Goal: Task Accomplishment & Management: Use online tool/utility

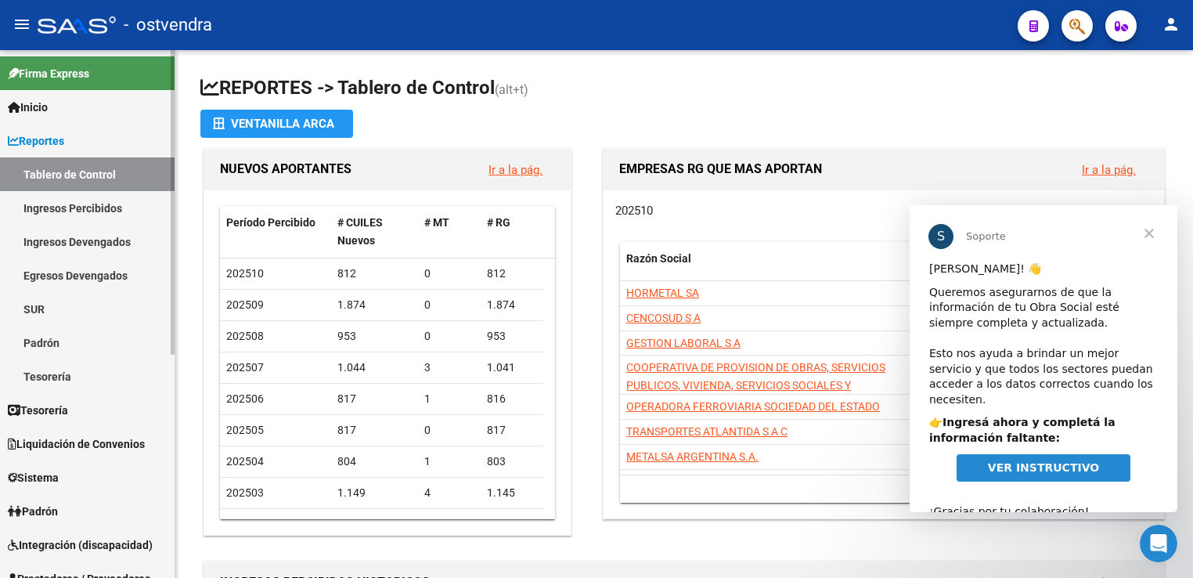
click at [62, 438] on span "Liquidación de Convenios" at bounding box center [76, 443] width 137 height 17
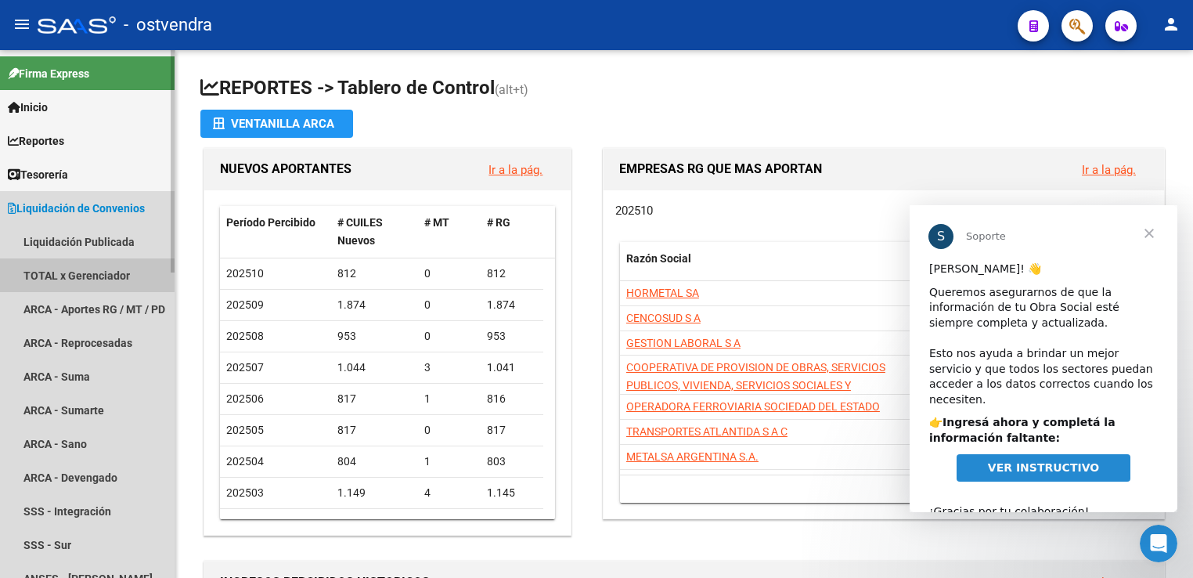
click at [81, 275] on link "TOTAL x Gerenciador" at bounding box center [87, 275] width 175 height 34
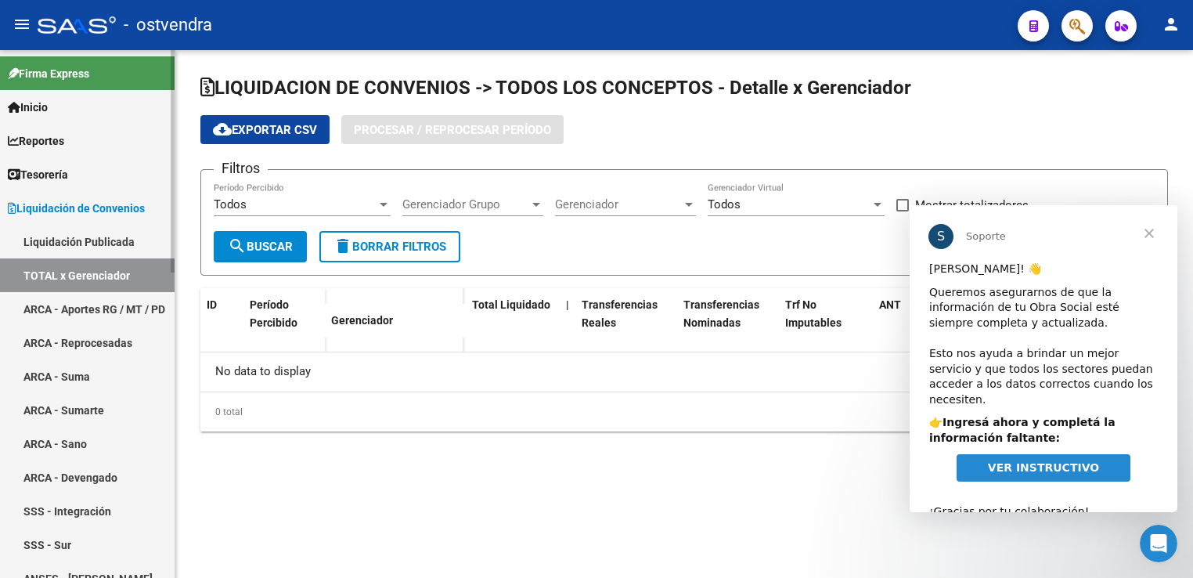
checkbox input "true"
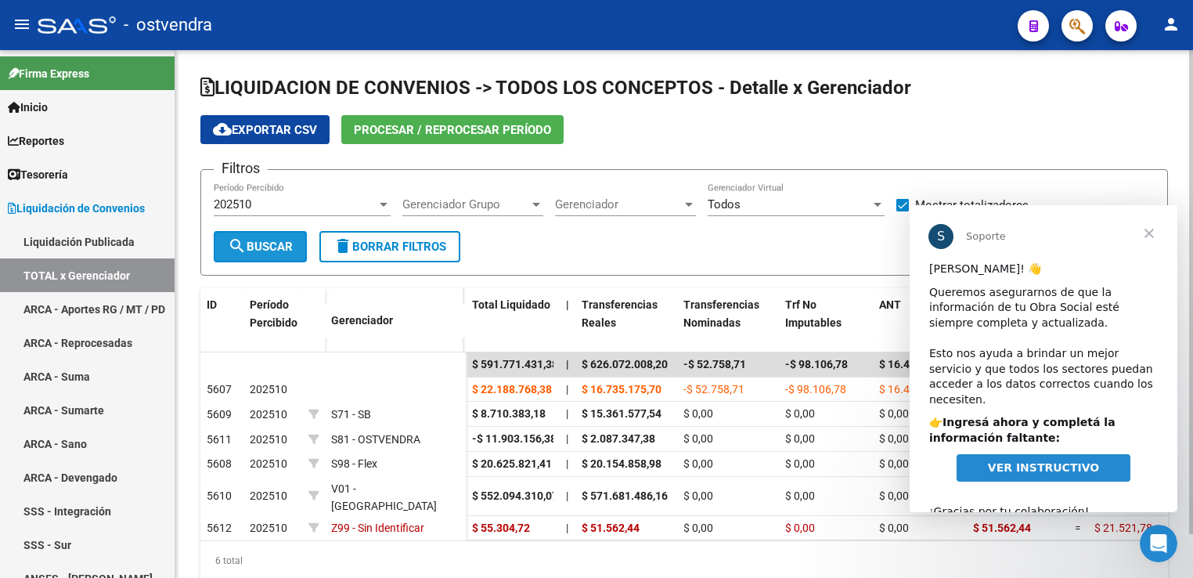
click at [262, 242] on span "search Buscar" at bounding box center [260, 247] width 65 height 14
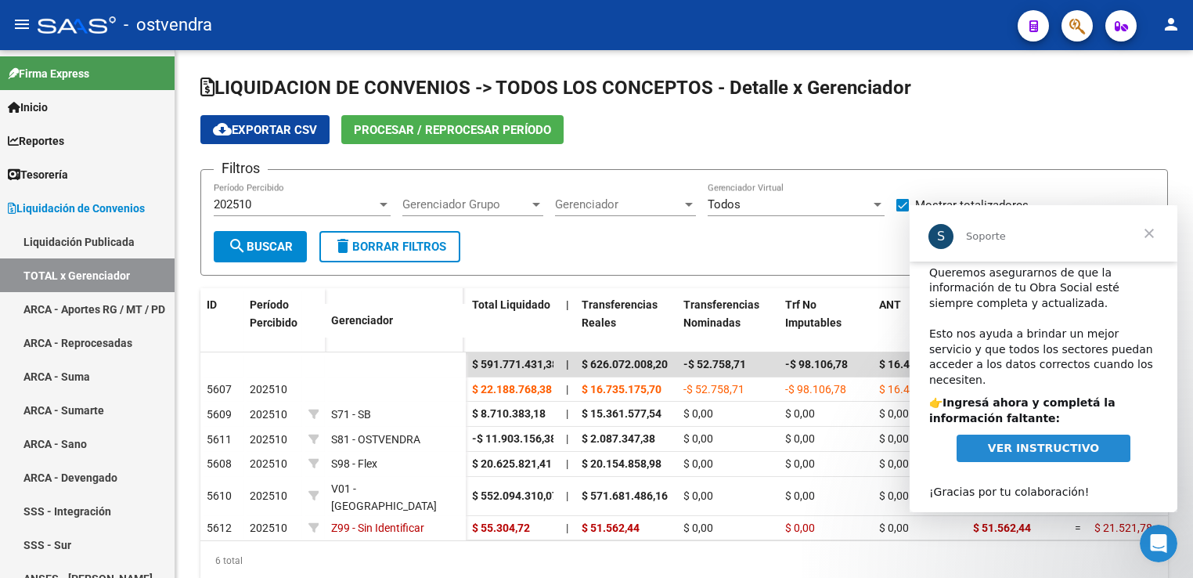
click at [1033, 441] on span "VER INSTRUCTIVO" at bounding box center [1043, 447] width 111 height 13
click at [1149, 231] on span "Cerrar" at bounding box center [1149, 233] width 56 height 56
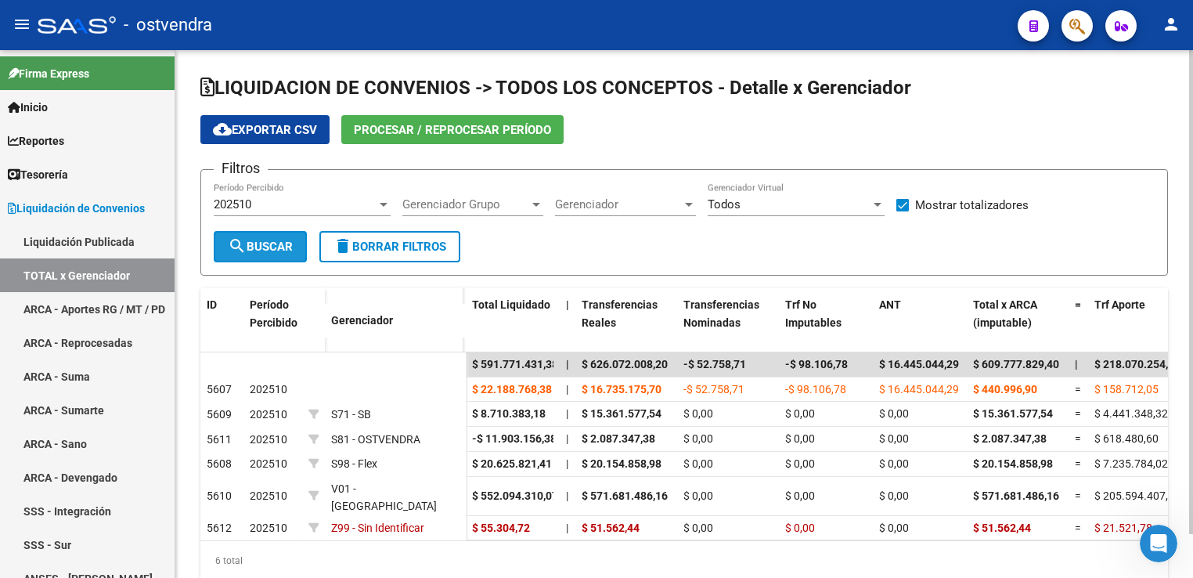
click at [279, 243] on span "search Buscar" at bounding box center [260, 247] width 65 height 14
click at [267, 130] on span "cloud_download Exportar CSV" at bounding box center [265, 130] width 104 height 14
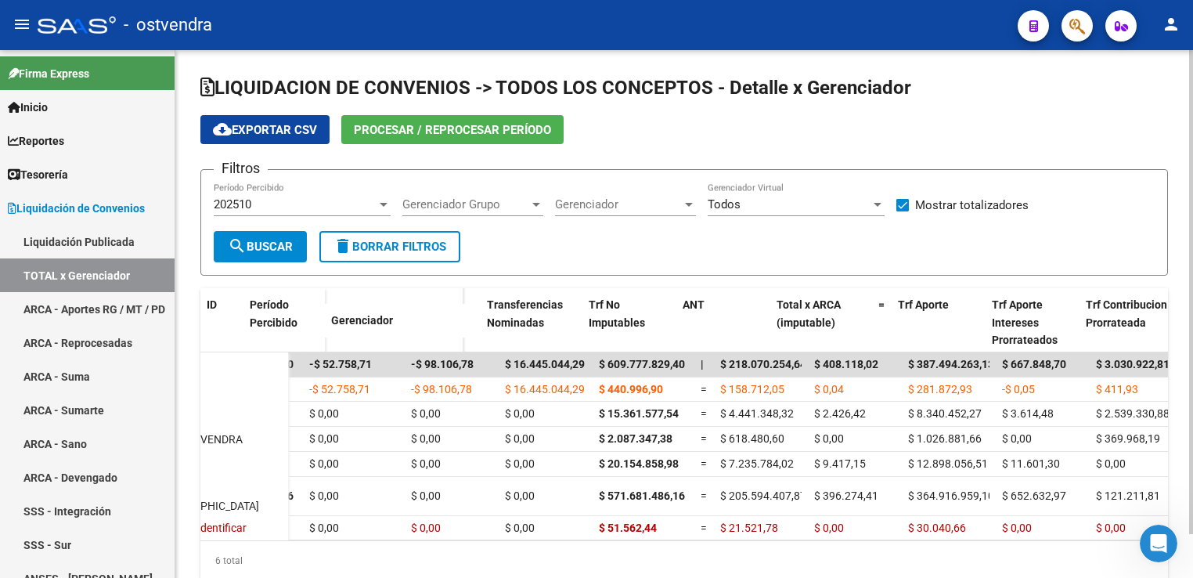
scroll to position [0, 0]
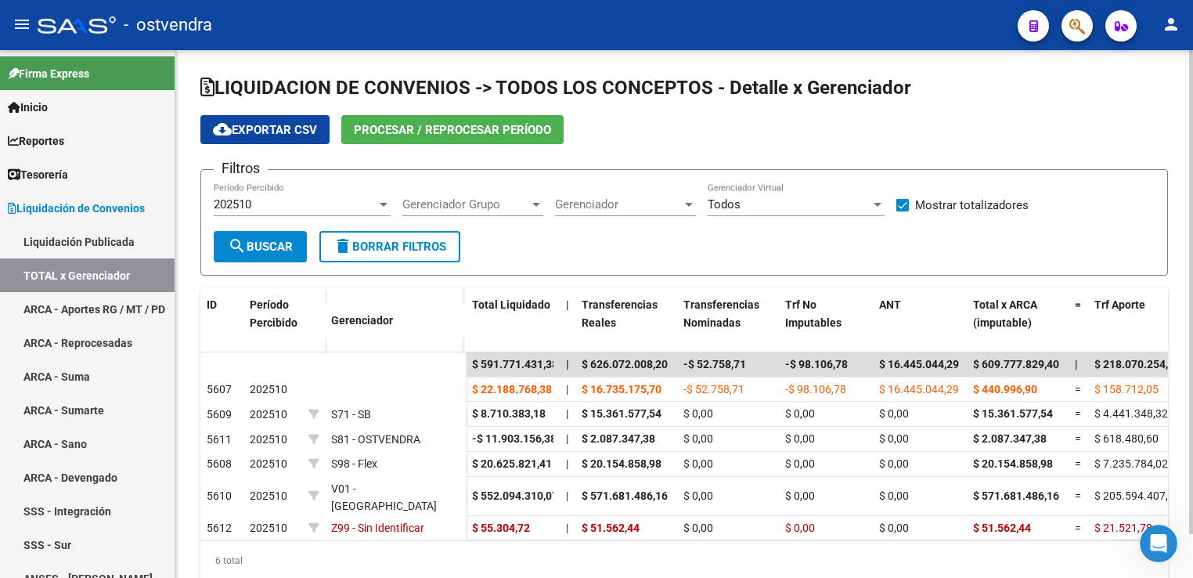
click at [235, 208] on span "202510" at bounding box center [233, 204] width 38 height 14
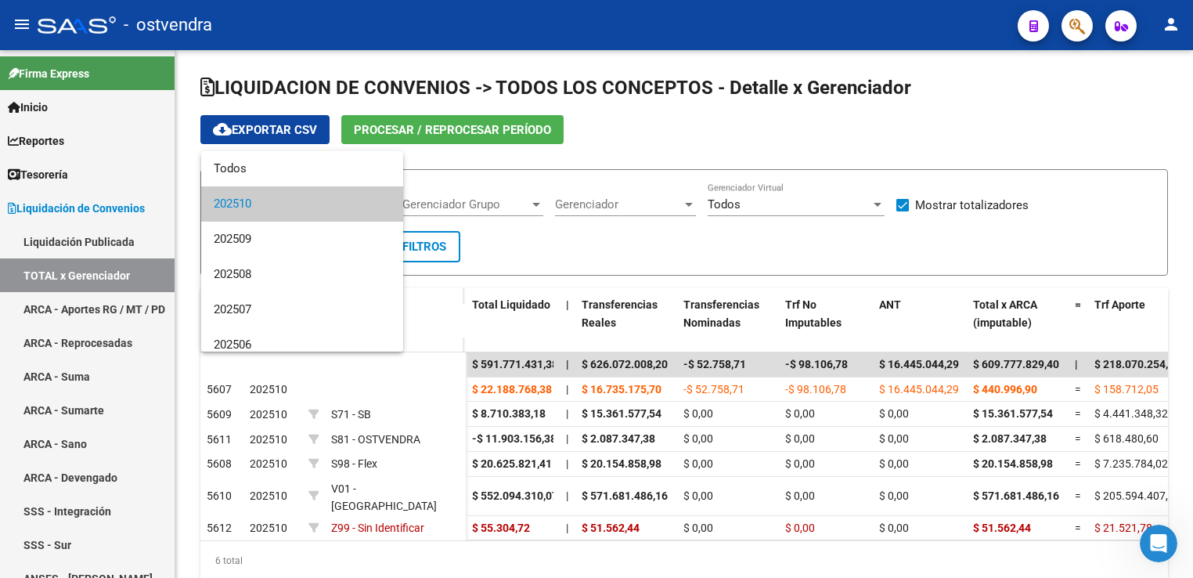
click at [235, 209] on span "202510" at bounding box center [302, 203] width 177 height 35
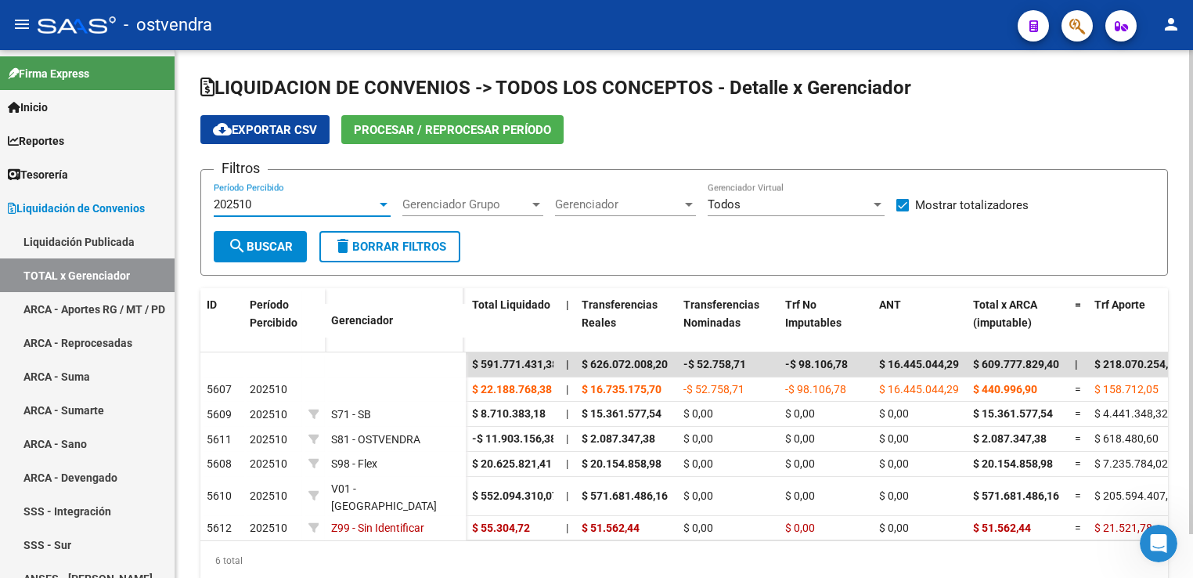
click at [423, 124] on span "Procesar / Reprocesar período" at bounding box center [452, 130] width 197 height 14
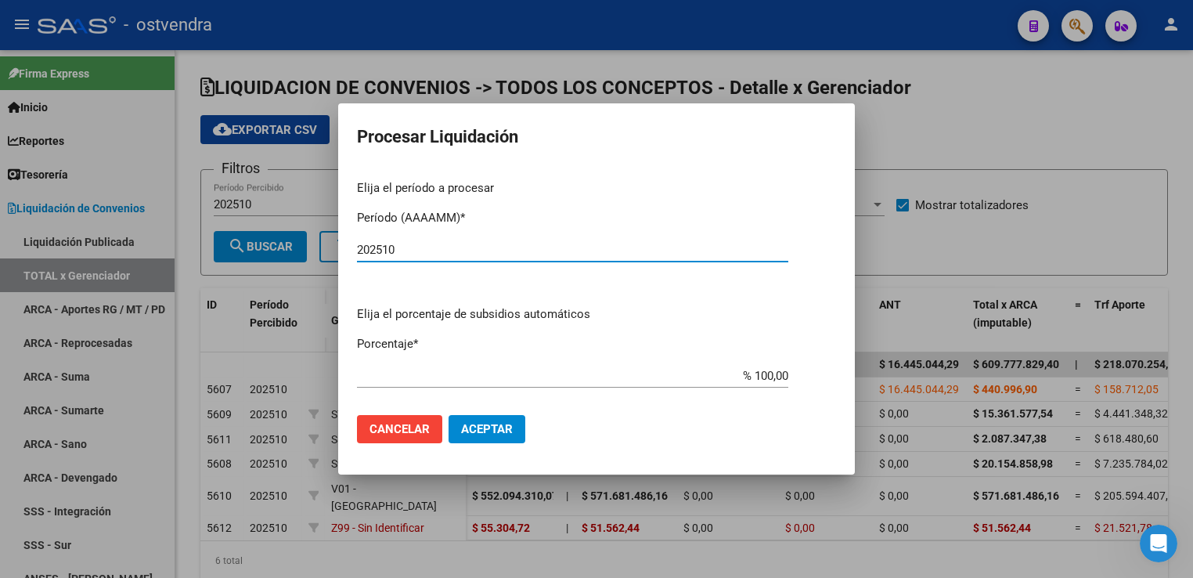
type input "202510"
click at [476, 430] on span "Aceptar" at bounding box center [487, 429] width 52 height 14
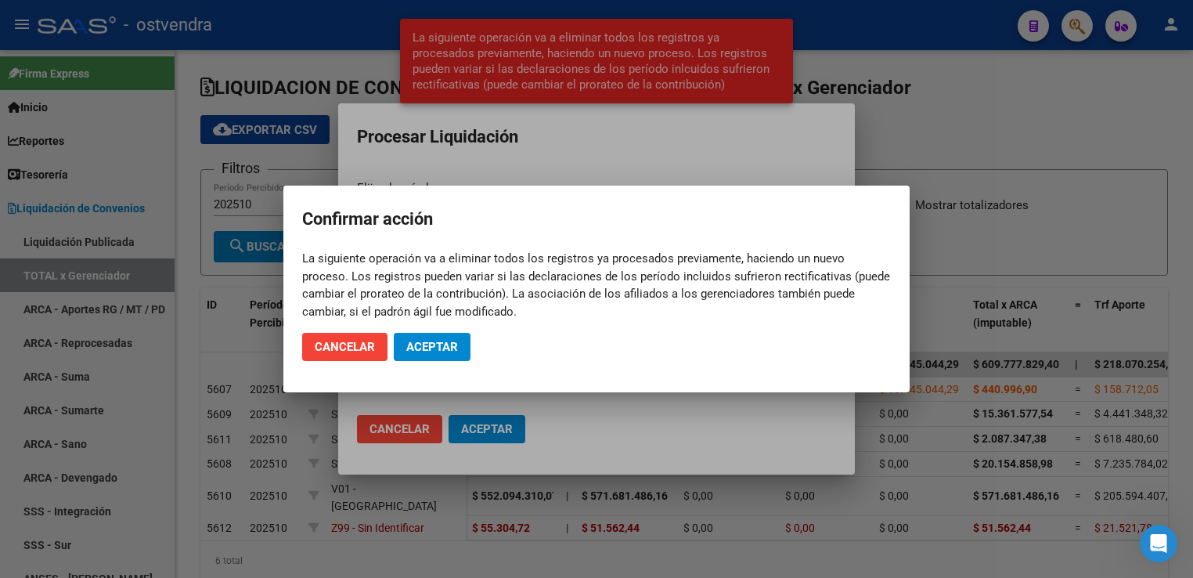
click at [440, 331] on mat-dialog-actions "Cancelar Aceptar" at bounding box center [596, 346] width 589 height 53
click at [445, 351] on span "Aceptar" at bounding box center [432, 347] width 52 height 14
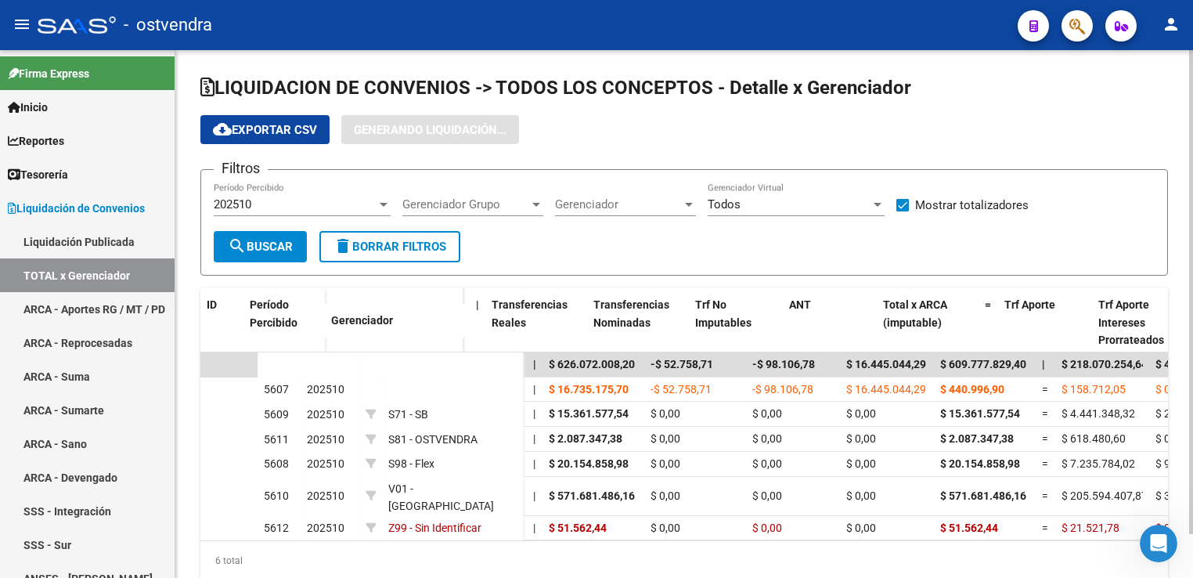
scroll to position [0, 118]
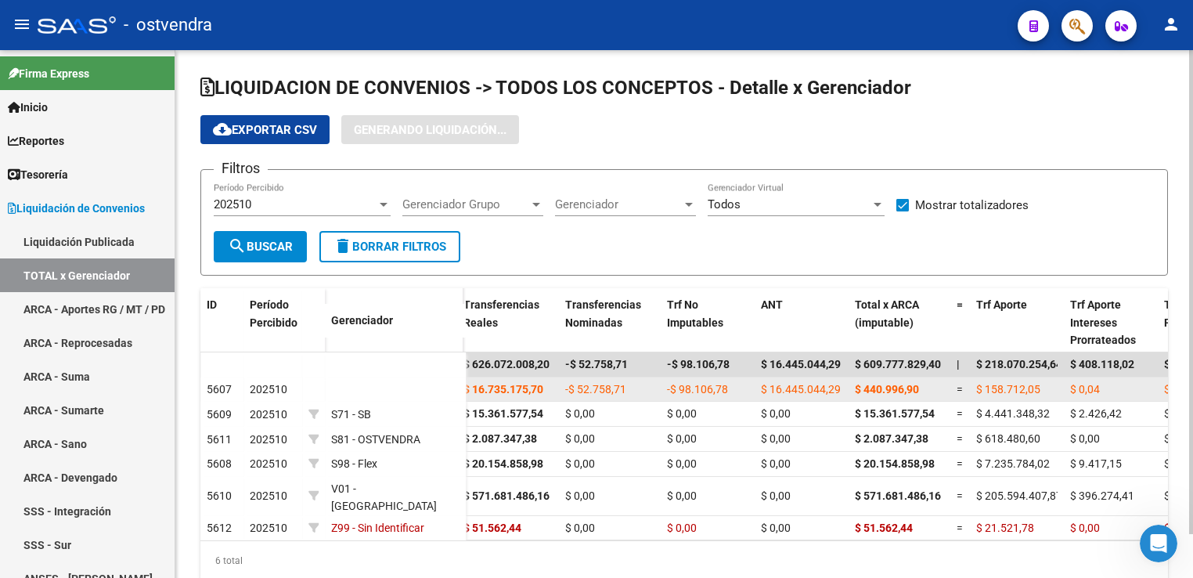
drag, startPoint x: 758, startPoint y: 386, endPoint x: 843, endPoint y: 394, distance: 85.7
click at [843, 394] on datatable-body-cell "$ 16.445.044,29" at bounding box center [802, 389] width 94 height 24
